Goal: Task Accomplishment & Management: Use online tool/utility

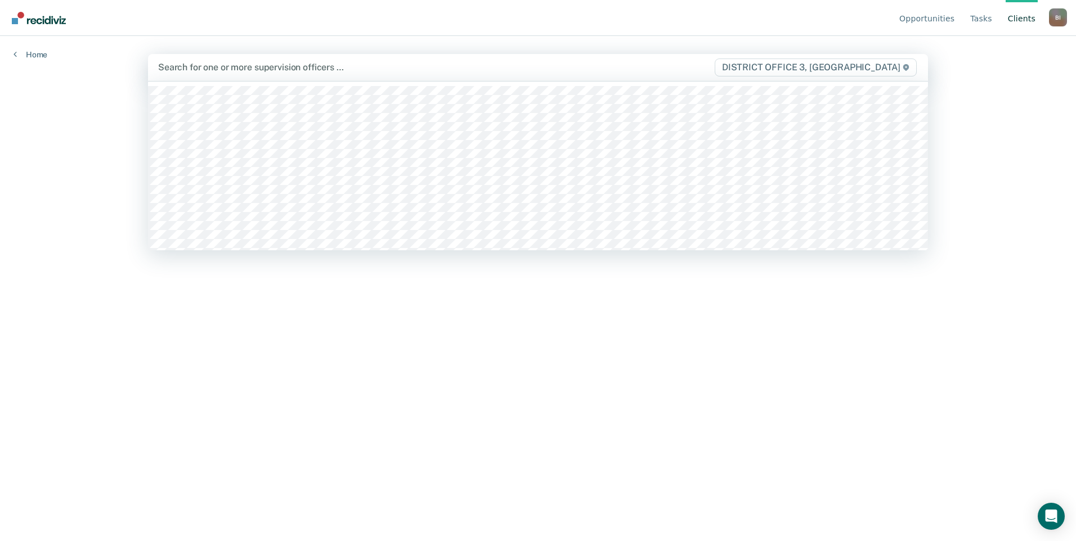
click at [361, 62] on div at bounding box center [423, 67] width 531 height 13
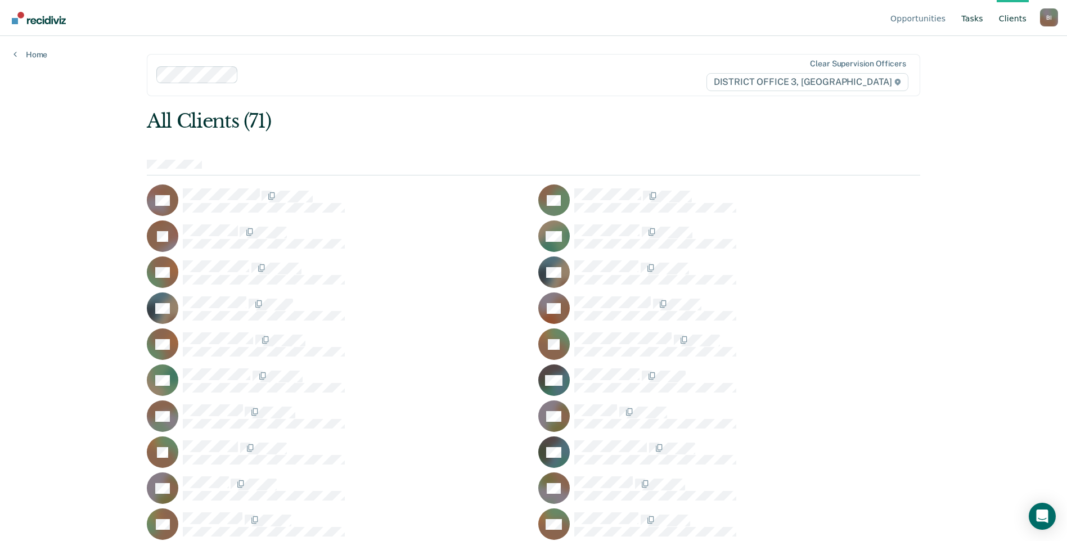
click at [984, 23] on link "Tasks" at bounding box center [972, 18] width 26 height 36
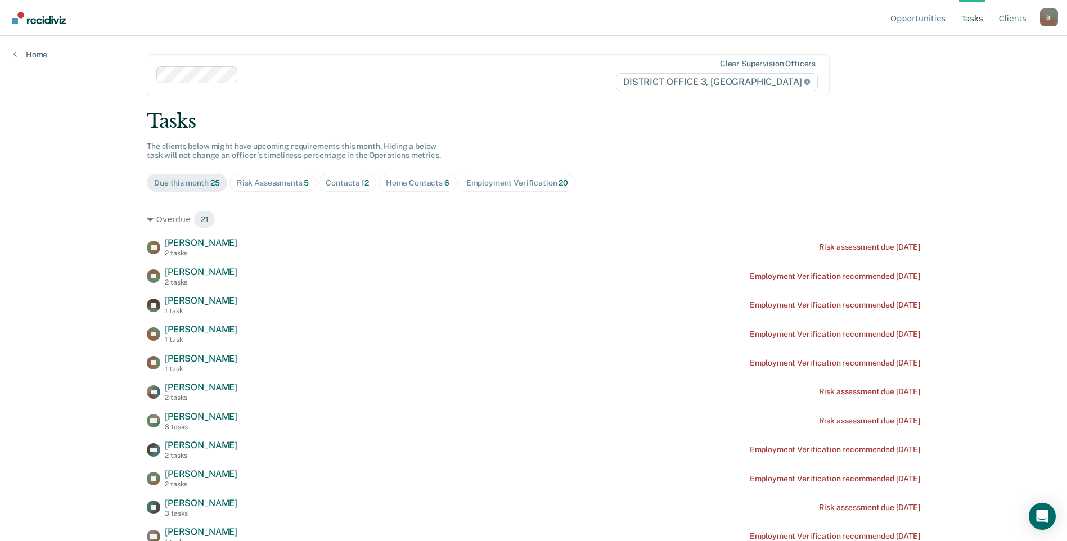
click at [352, 178] on div "Contacts 12" at bounding box center [347, 183] width 43 height 10
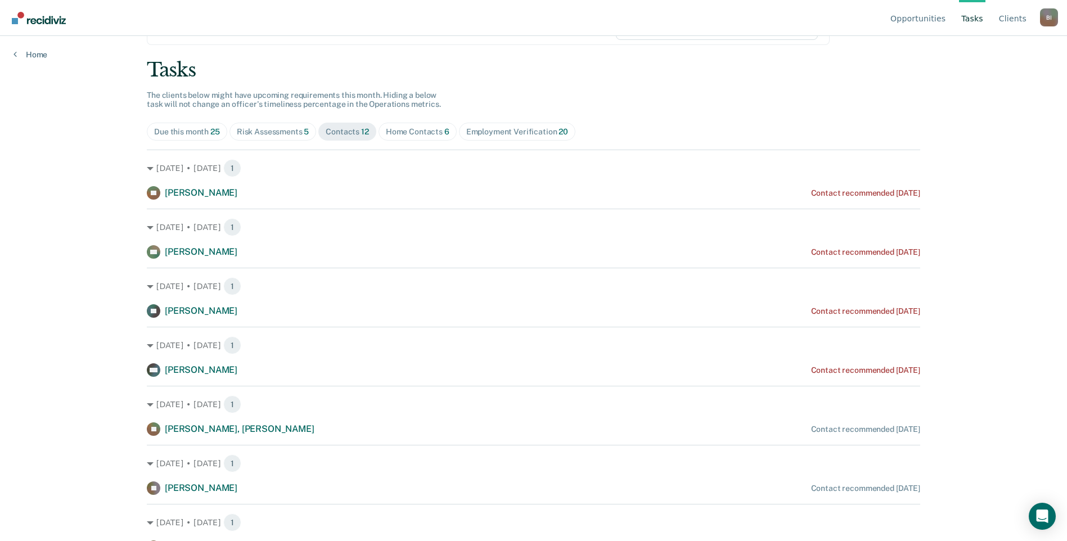
scroll to position [42, 0]
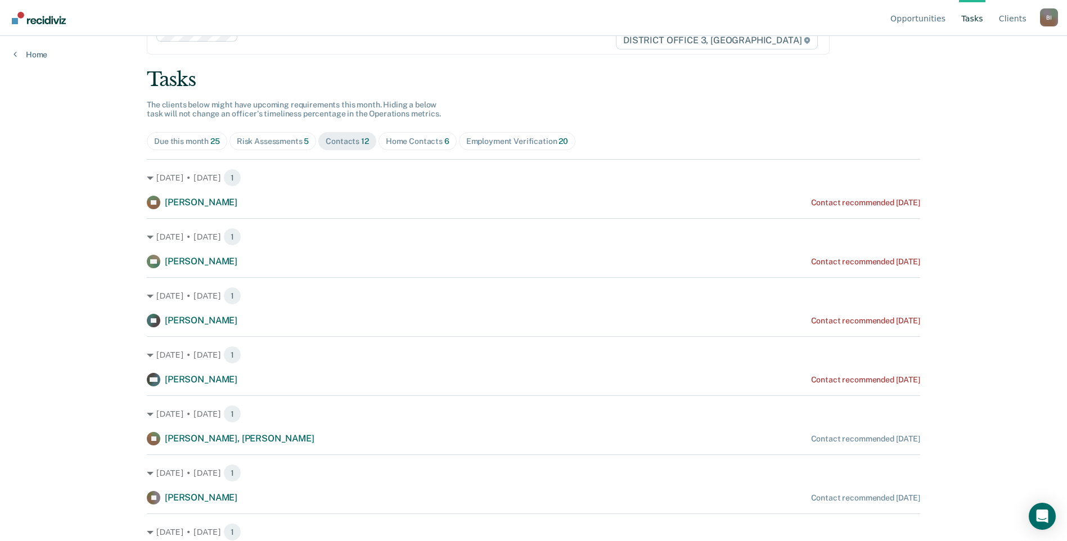
click at [410, 140] on div "Home Contacts 6" at bounding box center [418, 142] width 64 height 10
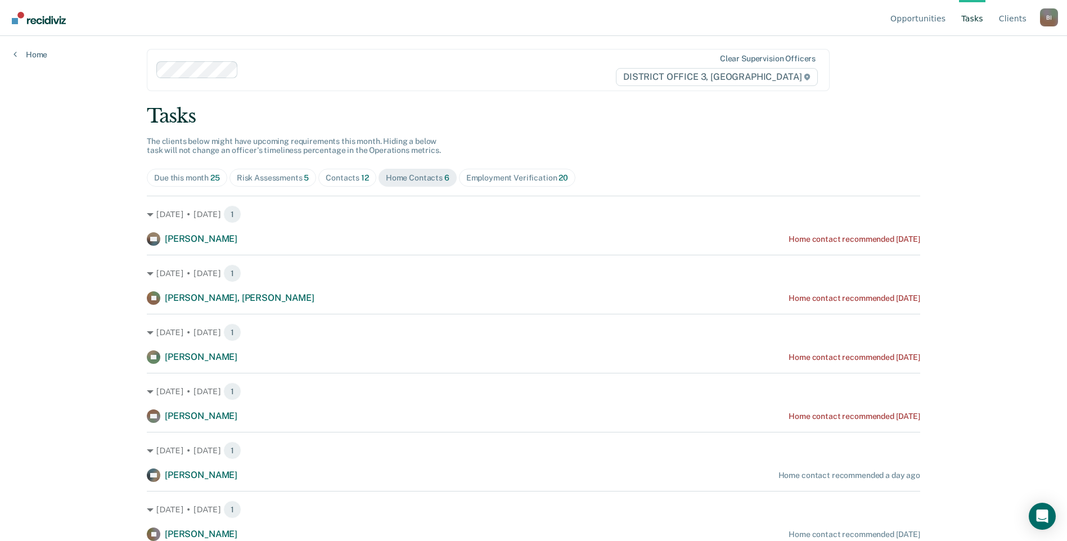
click at [261, 182] on div "Risk Assessments 5" at bounding box center [273, 178] width 73 height 10
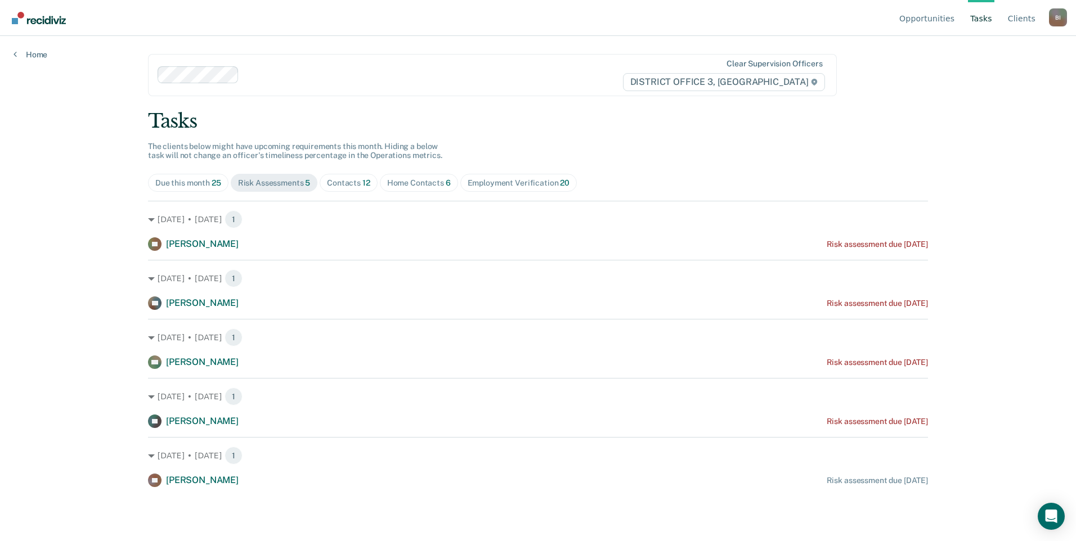
drag, startPoint x: 407, startPoint y: 182, endPoint x: 398, endPoint y: 183, distance: 9.7
click at [407, 182] on div "Home Contacts 6" at bounding box center [419, 183] width 64 height 10
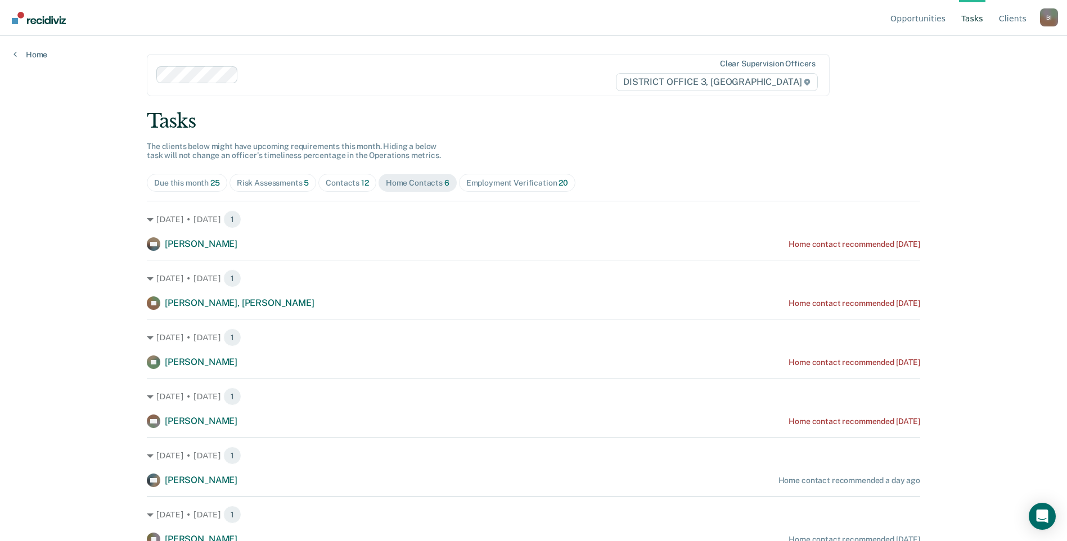
click at [346, 185] on div "Contacts 12" at bounding box center [347, 183] width 43 height 10
